Goal: Find specific page/section: Find specific page/section

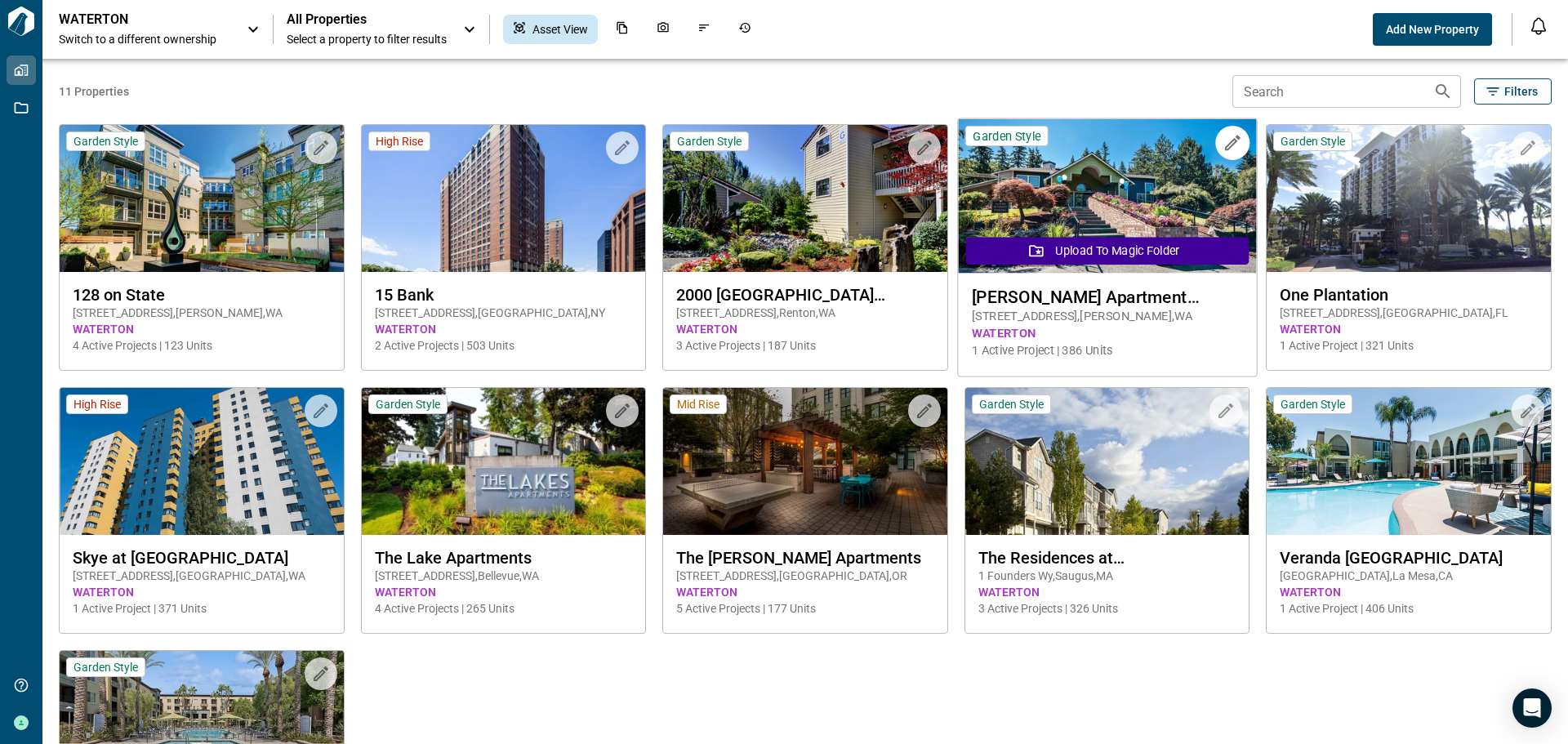
click at [1123, 316] on span "[STREET_ADDRESS]" at bounding box center [1107, 317] width 270 height 17
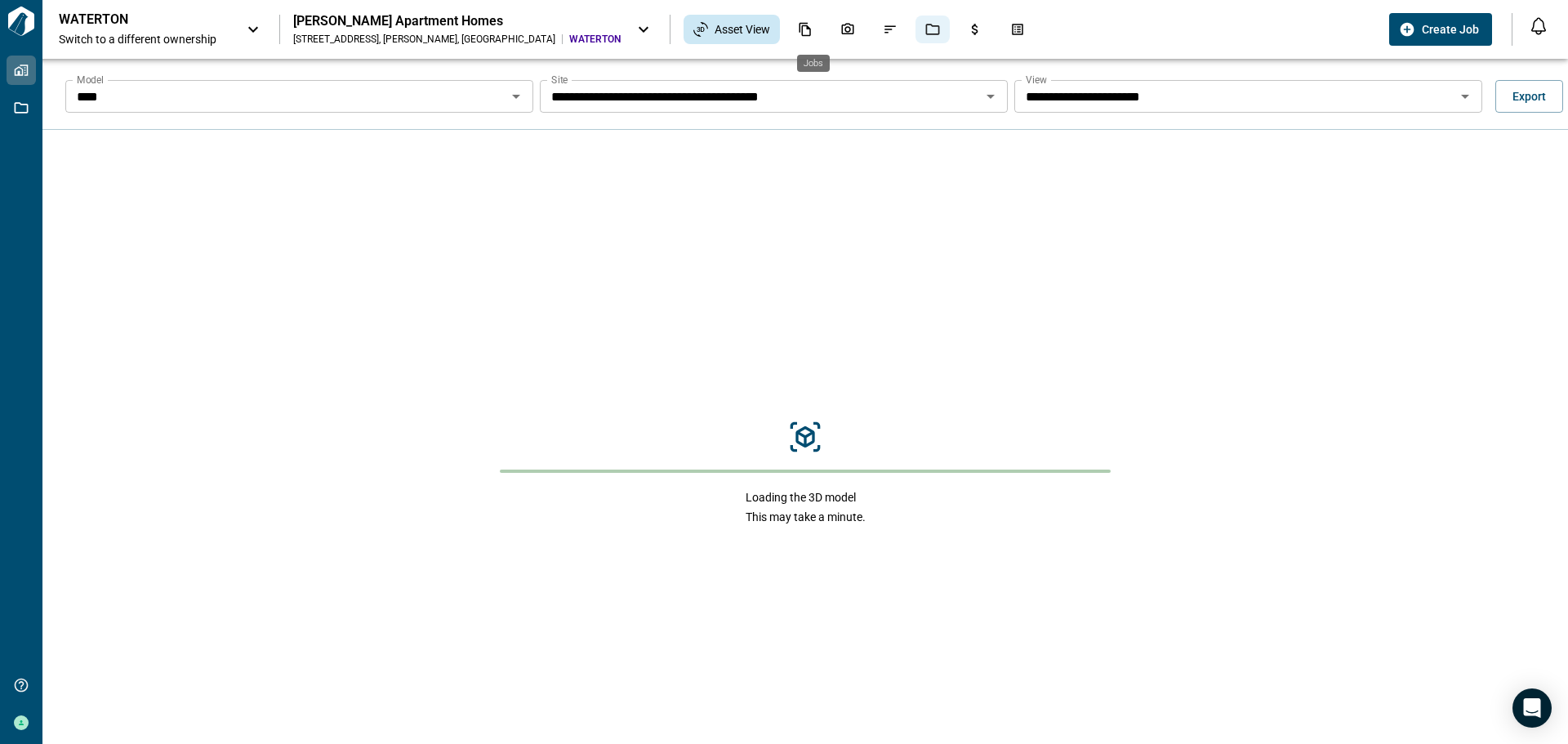
click at [925, 27] on icon "Jobs" at bounding box center [932, 29] width 14 height 14
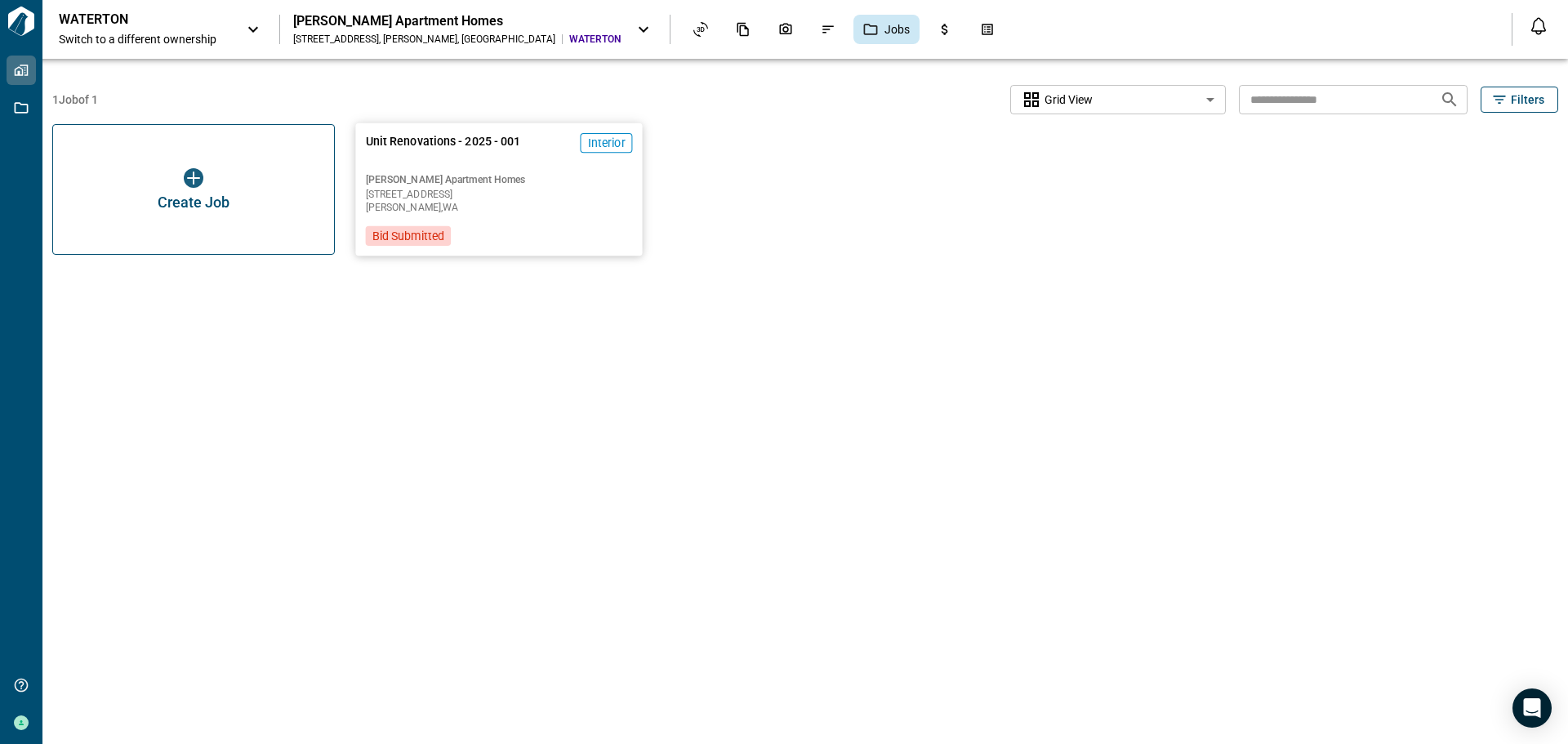
click at [443, 218] on div "Unit Renovations - 2025 - 001 Interior [PERSON_NAME] Apartment Homes [STREET_AD…" at bounding box center [500, 189] width 288 height 132
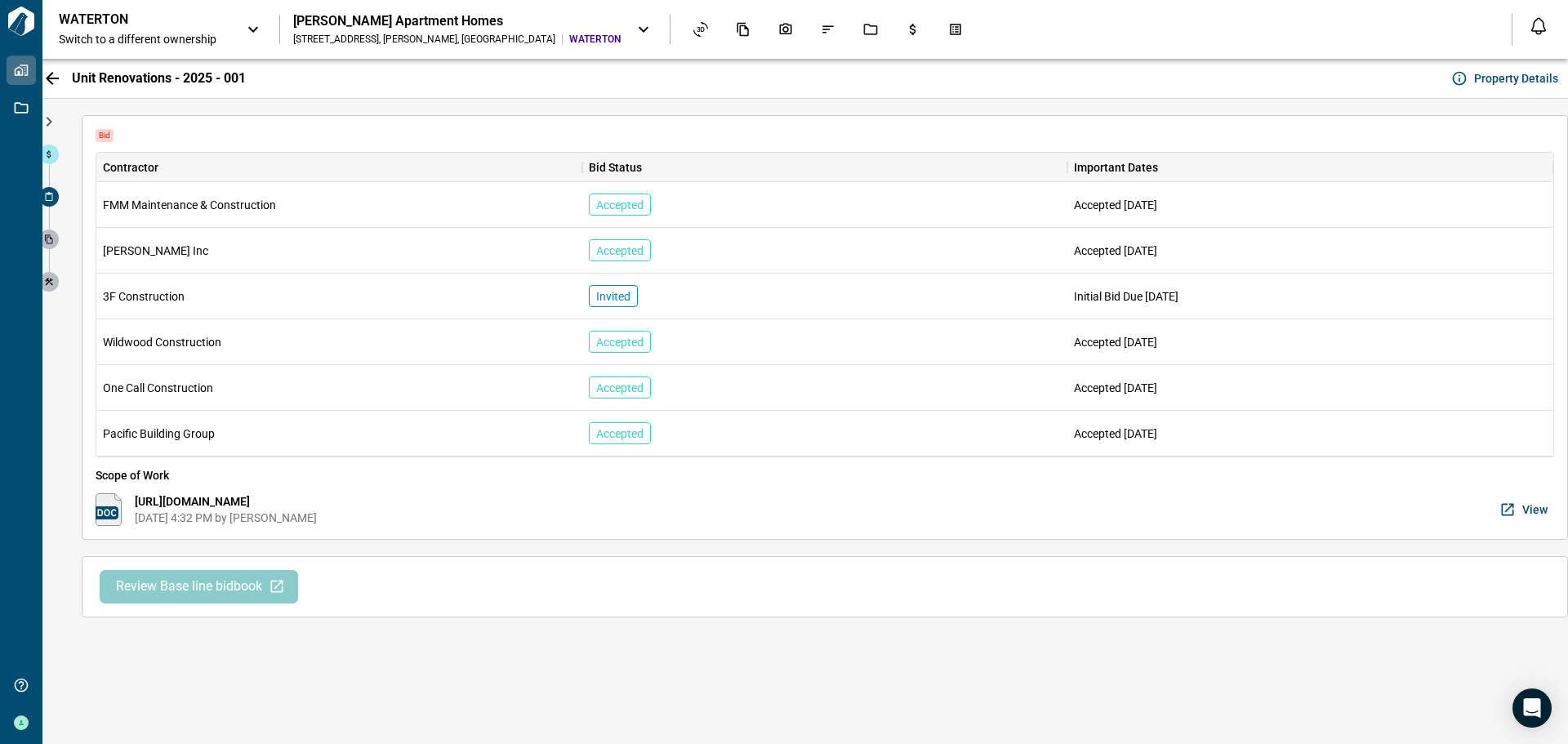
click at [169, 590] on span "Review Base line bidbook" at bounding box center [189, 587] width 146 height 17
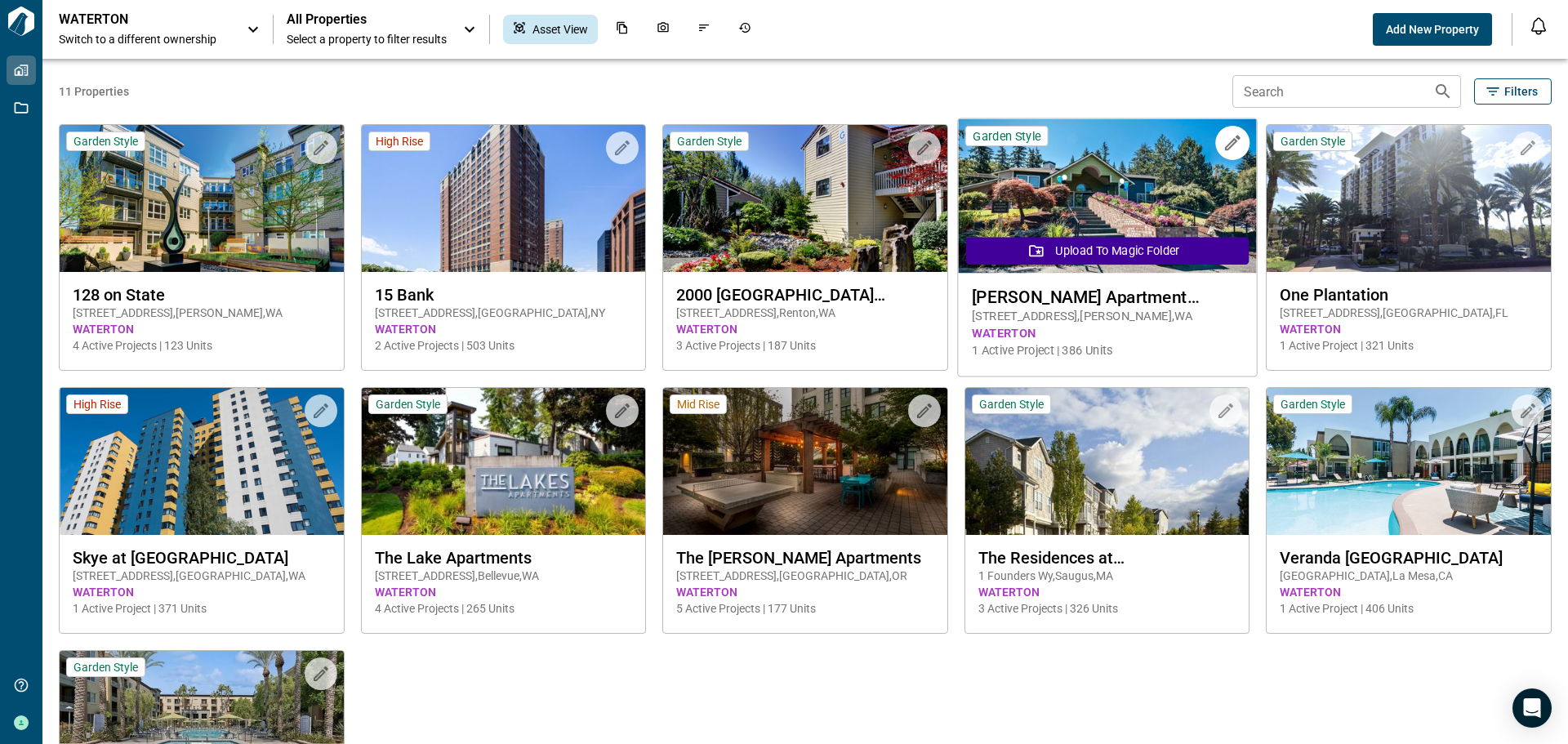
click at [1166, 316] on span "[STREET_ADDRESS]" at bounding box center [1107, 317] width 270 height 17
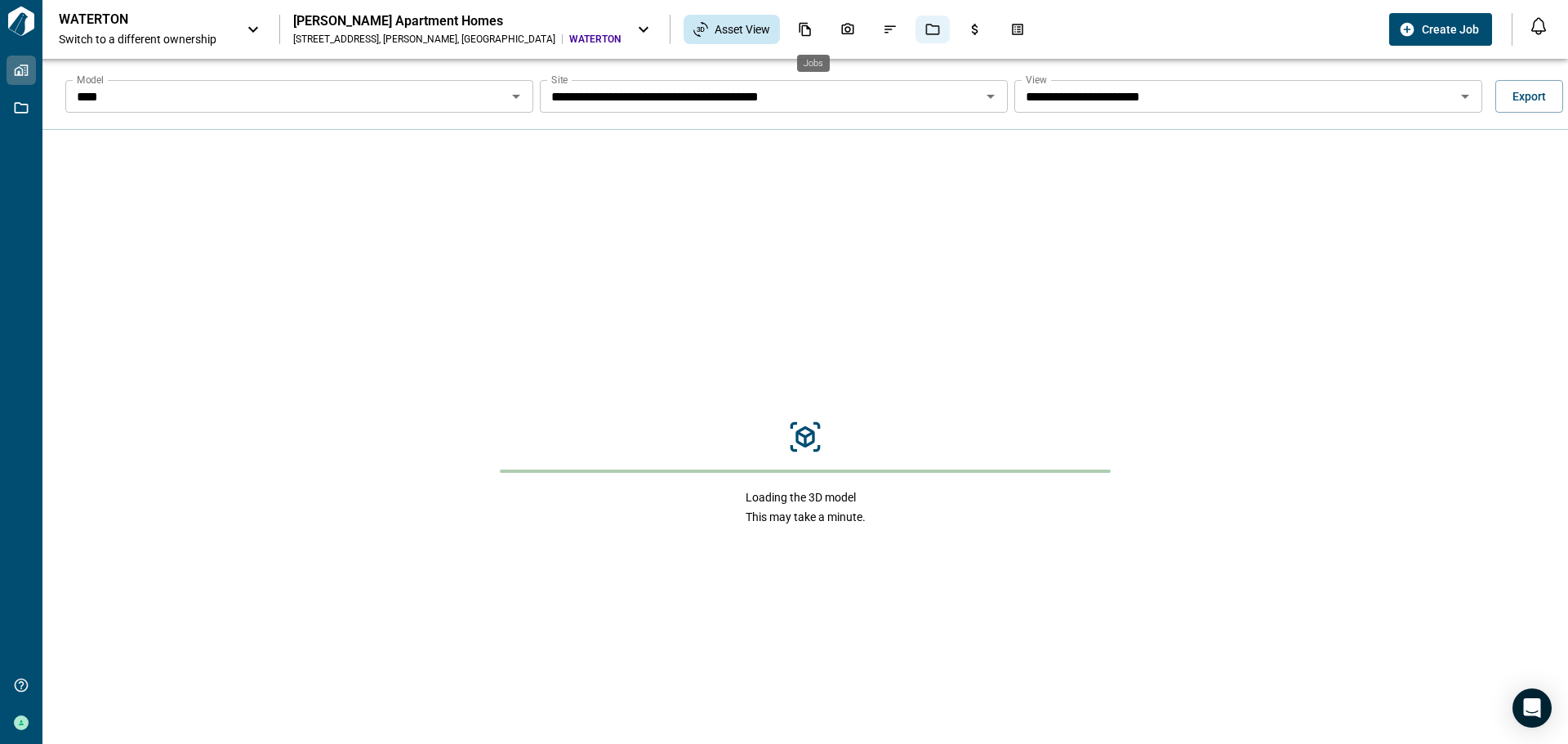
click at [926, 31] on icon "Jobs" at bounding box center [933, 30] width 13 height 12
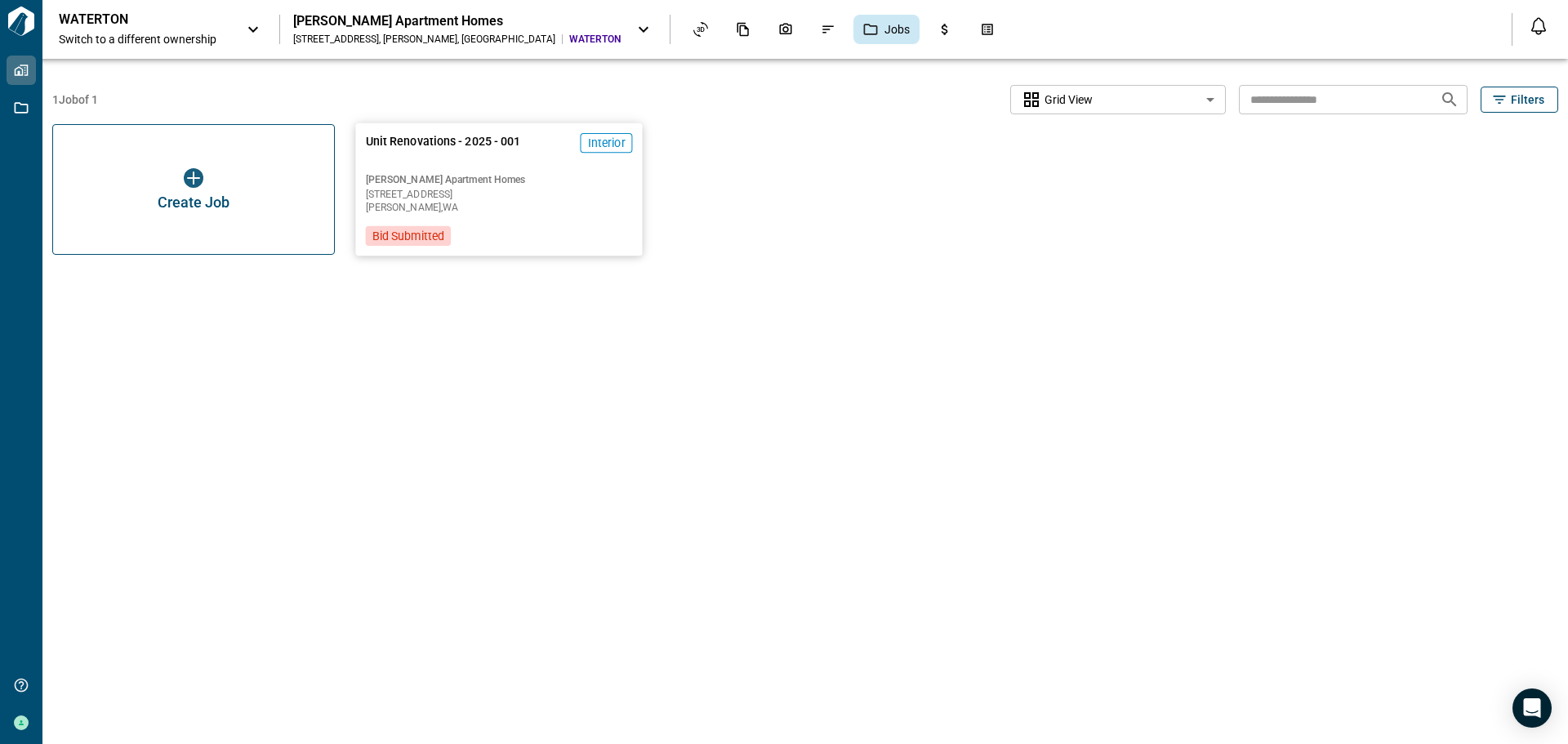
click at [396, 193] on span "[STREET_ADDRESS]" at bounding box center [499, 194] width 267 height 10
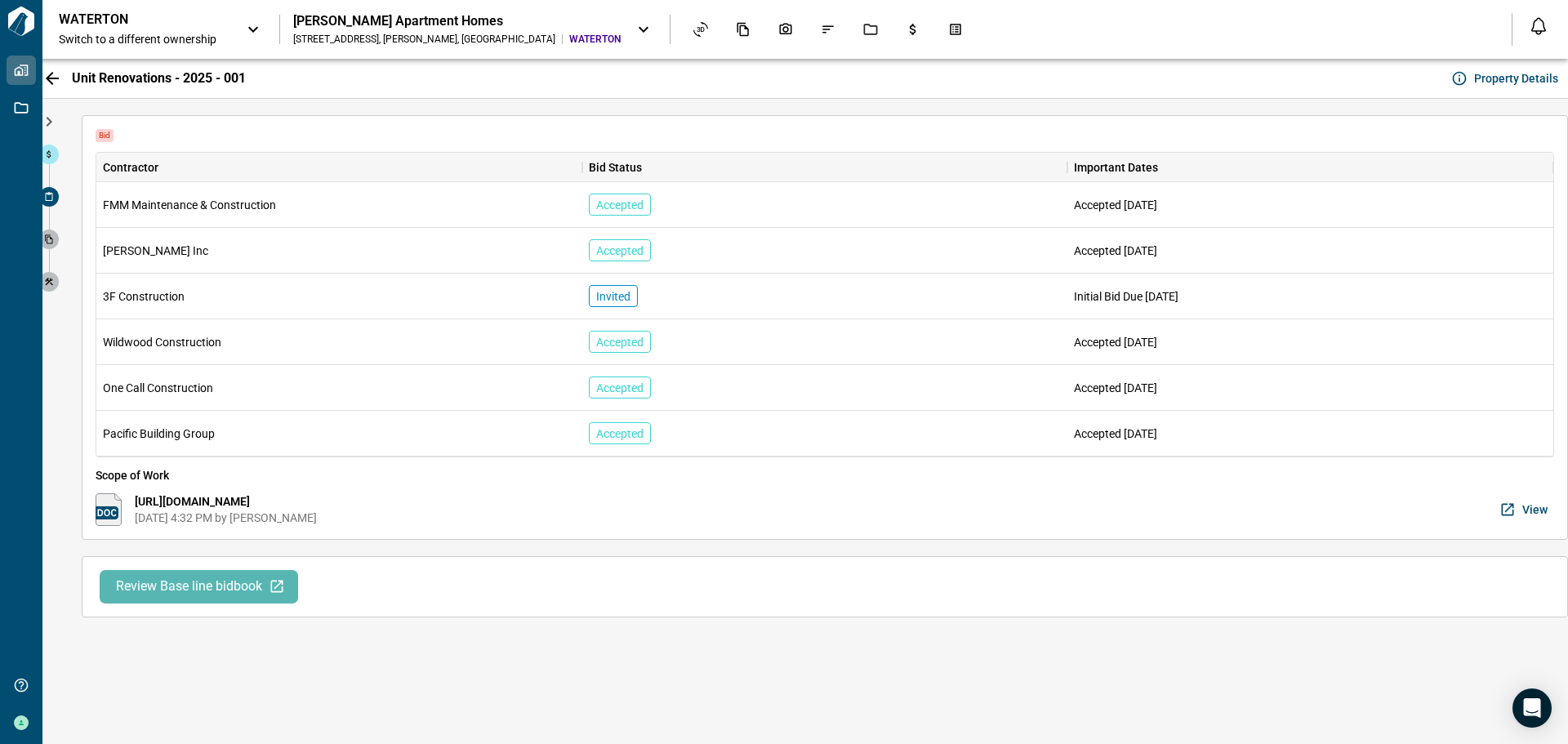
click at [191, 591] on span "Review Base line bidbook" at bounding box center [189, 587] width 146 height 17
drag, startPoint x: 183, startPoint y: 582, endPoint x: 1247, endPoint y: 295, distance: 1102.0
click at [926, 674] on div "Bid Contractor Bid Status Important Dates FMM Maintenance & Construction Accept…" at bounding box center [825, 422] width 1519 height 645
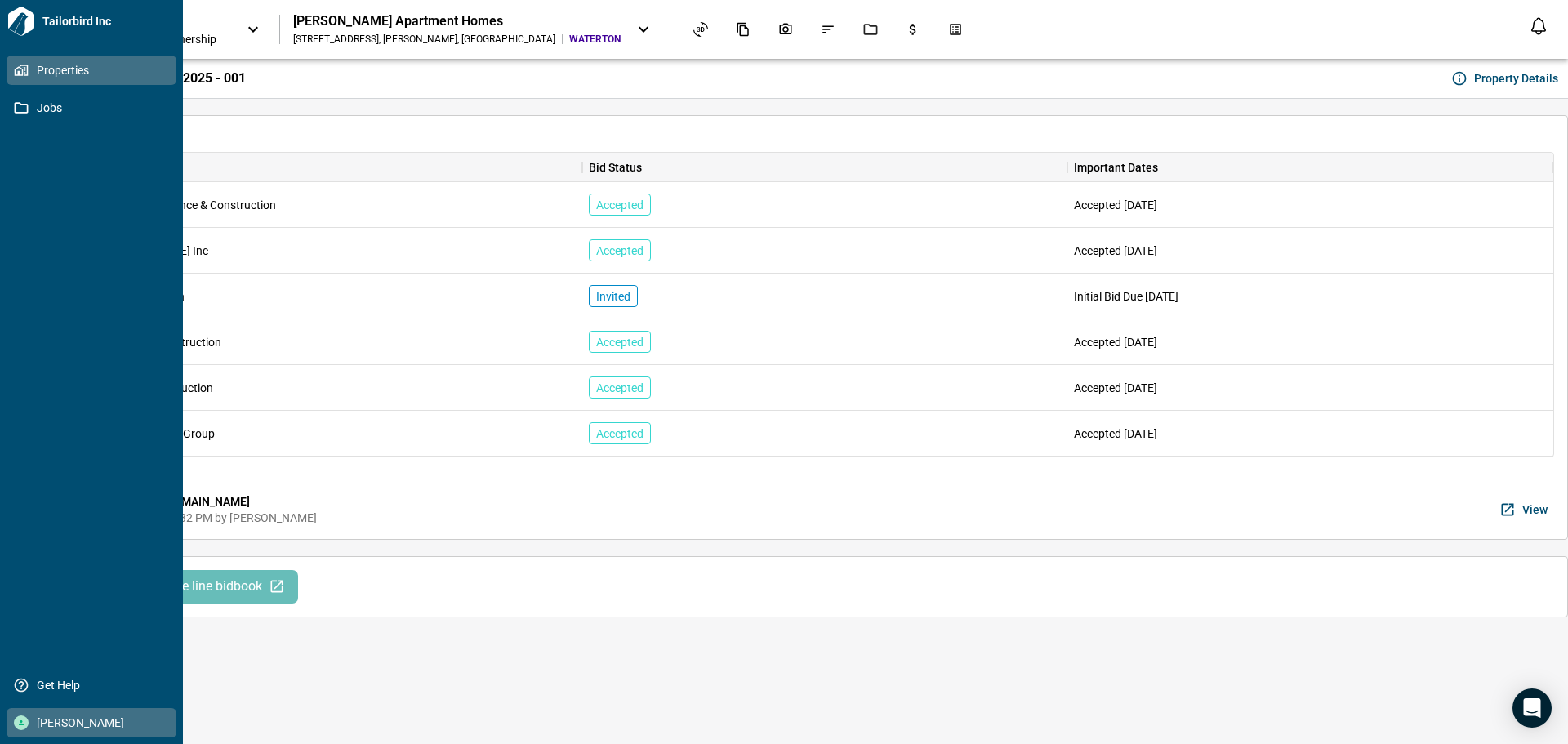
click at [22, 727] on div at bounding box center [20, 722] width 14 height 14
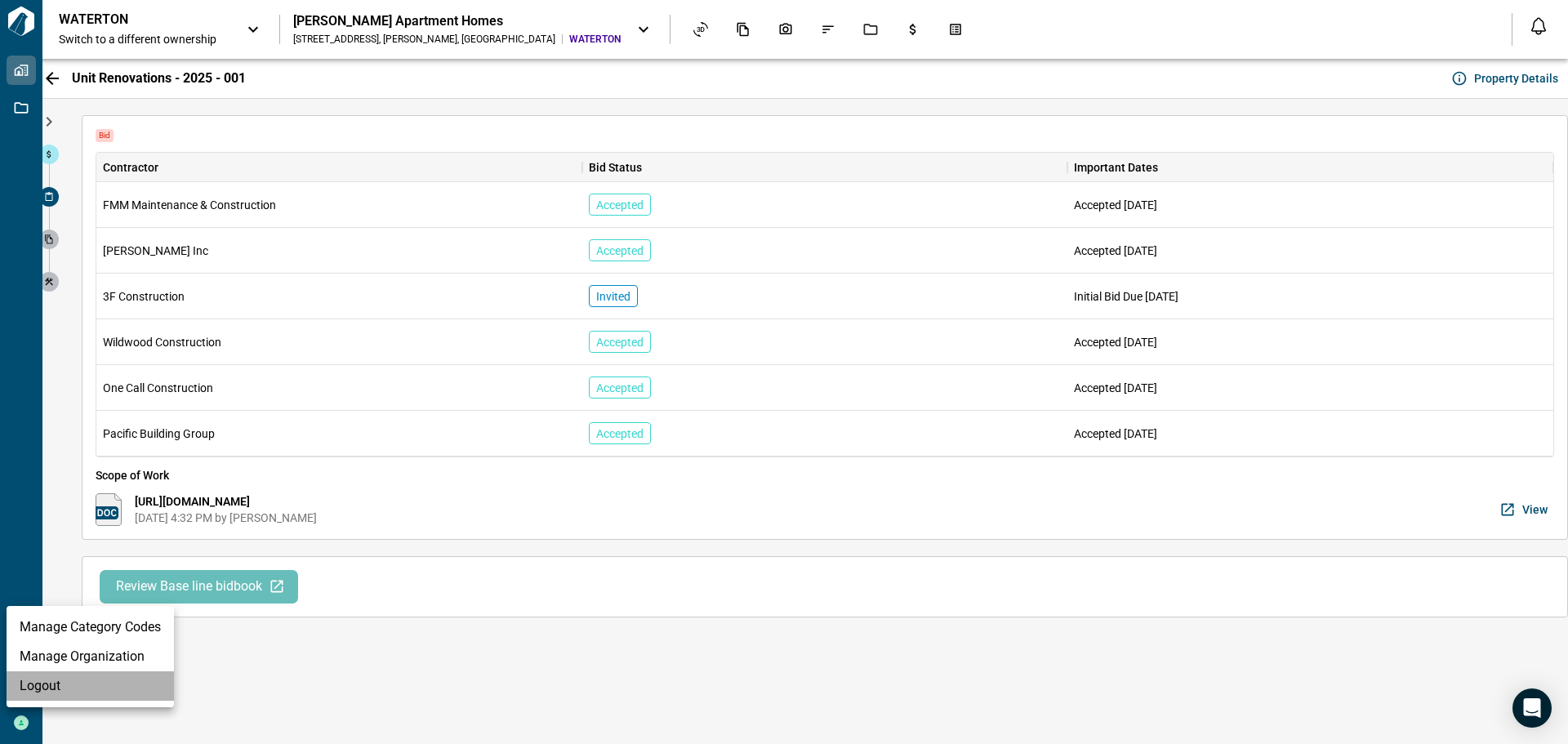
click at [25, 690] on li "Logout" at bounding box center [90, 685] width 167 height 30
